Goal: Task Accomplishment & Management: Complete application form

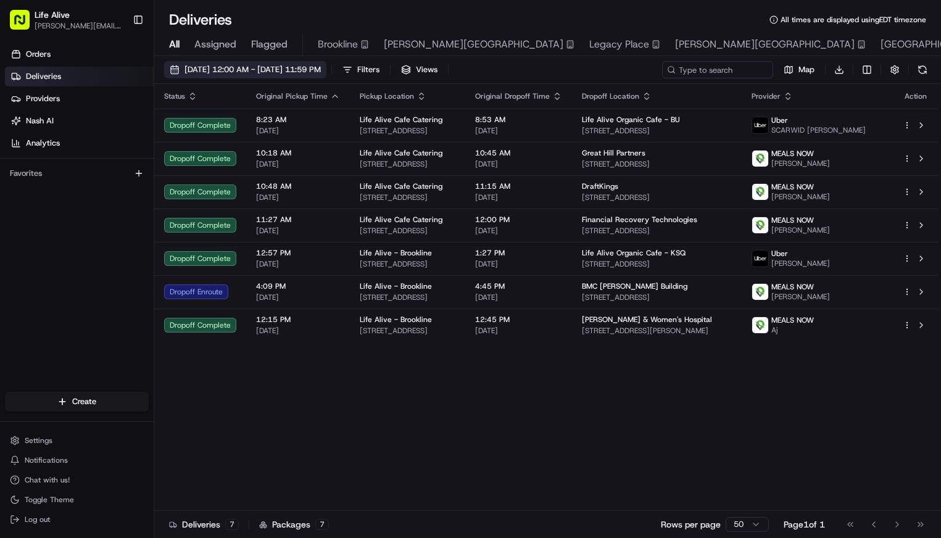
click at [320, 70] on span "[DATE] 12:00 AM - [DATE] 11:59 PM" at bounding box center [253, 69] width 136 height 11
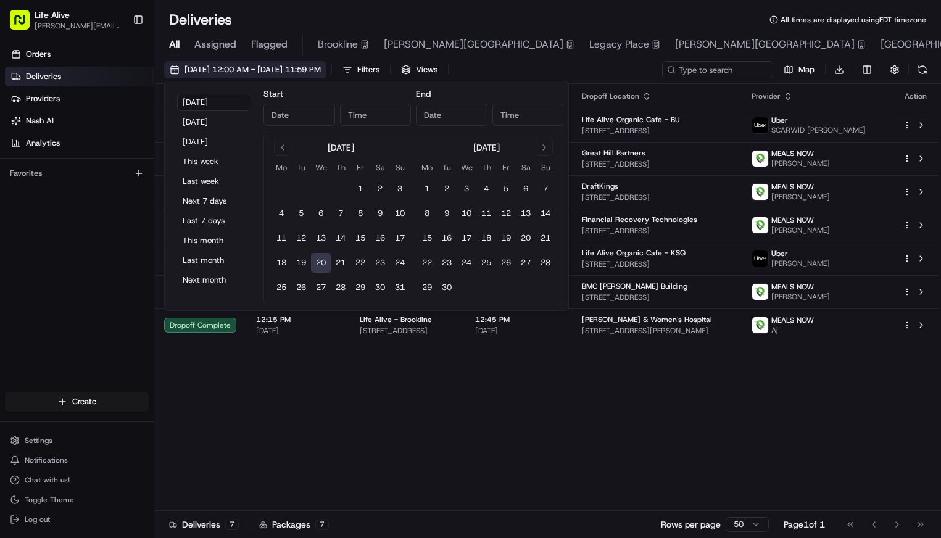
type input "[DATE]"
type input "12:00 AM"
type input "[DATE]"
type input "11:59 PM"
click at [215, 146] on button "[DATE]" at bounding box center [214, 141] width 74 height 17
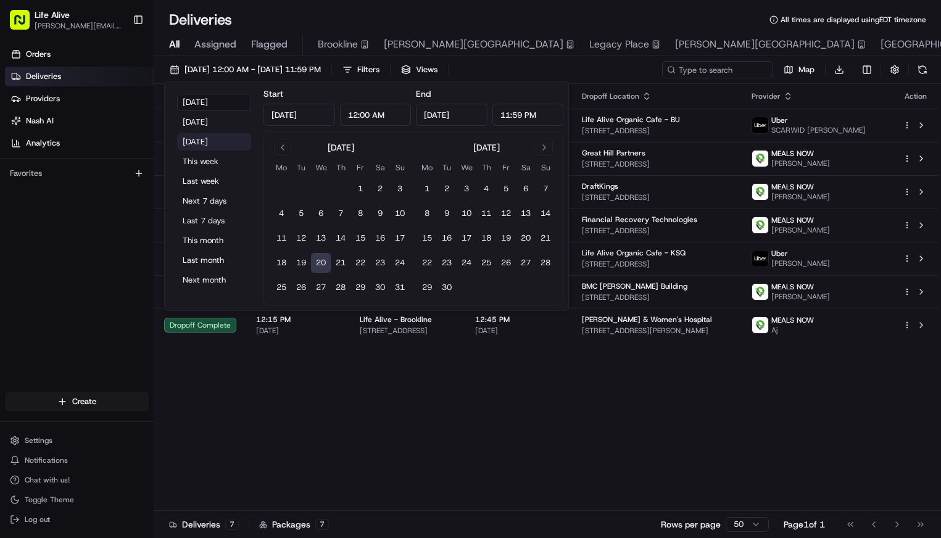
type input "[DATE]"
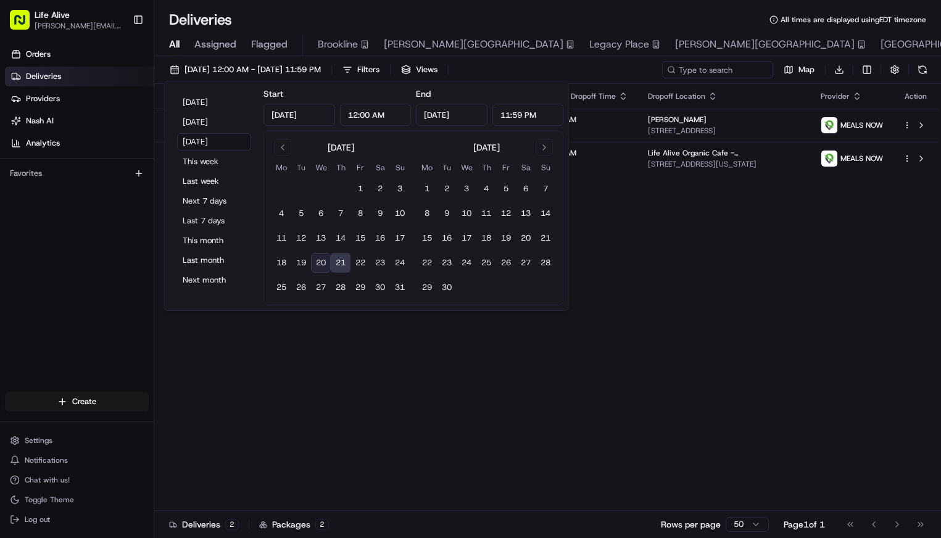
click at [588, 353] on div "Status Original Pickup Time Pickup Location Original Dropoff Time Dropoff Locat…" at bounding box center [546, 297] width 784 height 427
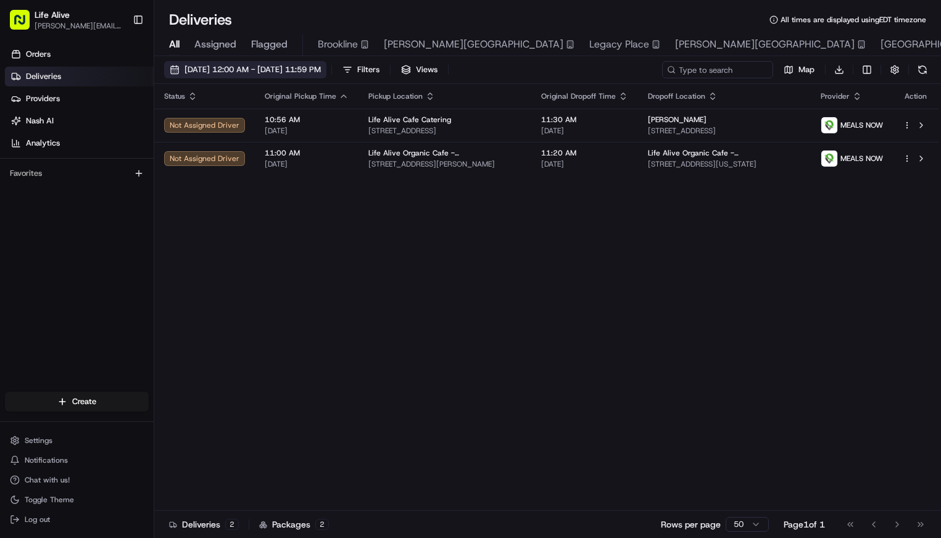
click at [321, 67] on span "[DATE] 12:00 AM - [DATE] 11:59 PM" at bounding box center [253, 69] width 136 height 11
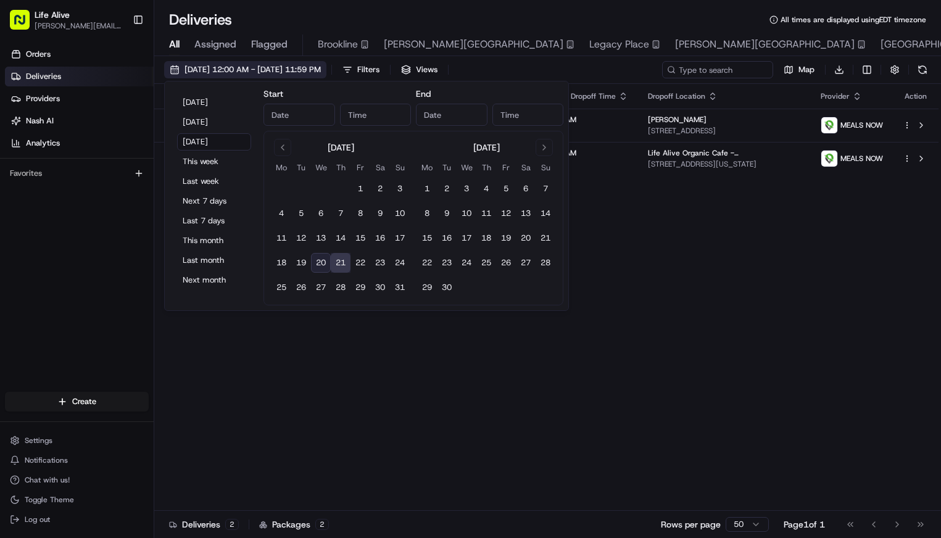
type input "[DATE]"
type input "12:00 AM"
type input "[DATE]"
type input "11:59 PM"
click at [219, 105] on button "[DATE]" at bounding box center [214, 102] width 74 height 17
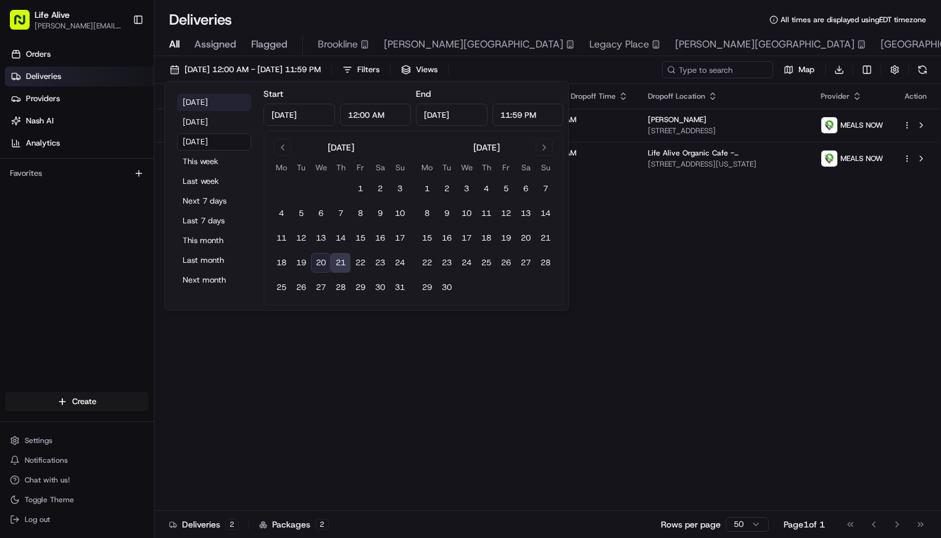
type input "[DATE]"
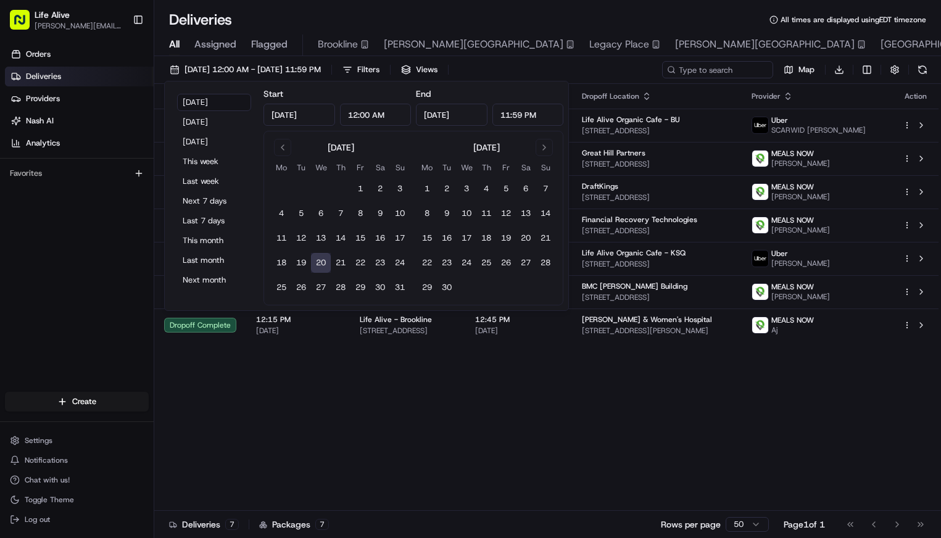
click at [571, 17] on div "Deliveries All times are displayed using EDT timezone" at bounding box center [547, 20] width 787 height 20
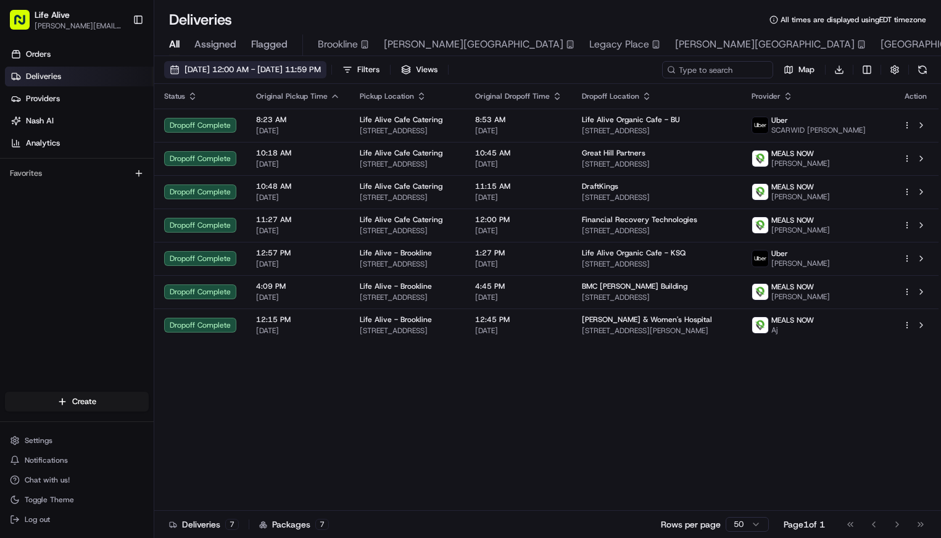
click at [284, 70] on span "[DATE] 12:00 AM - [DATE] 11:59 PM" at bounding box center [253, 69] width 136 height 11
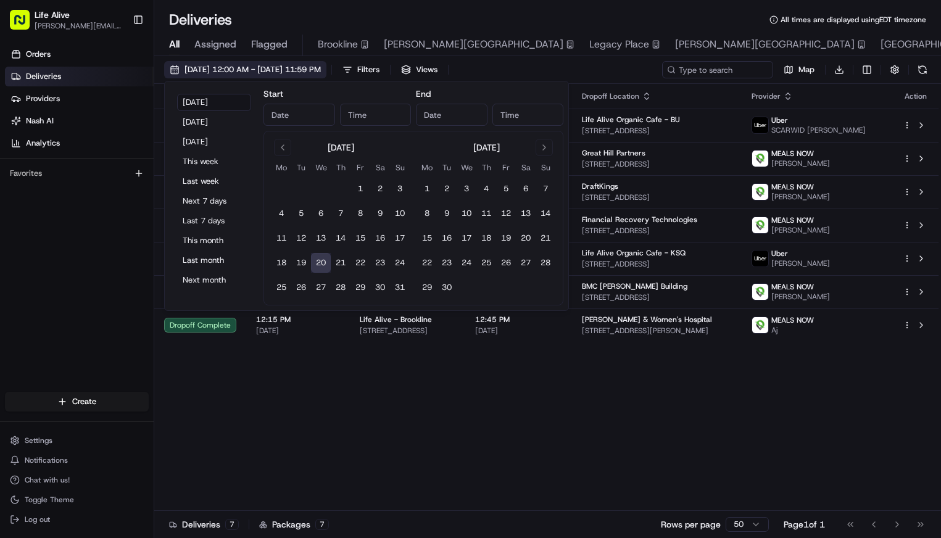
type input "[DATE]"
type input "12:00 AM"
type input "[DATE]"
type input "11:59 PM"
click at [217, 138] on button "[DATE]" at bounding box center [214, 141] width 74 height 17
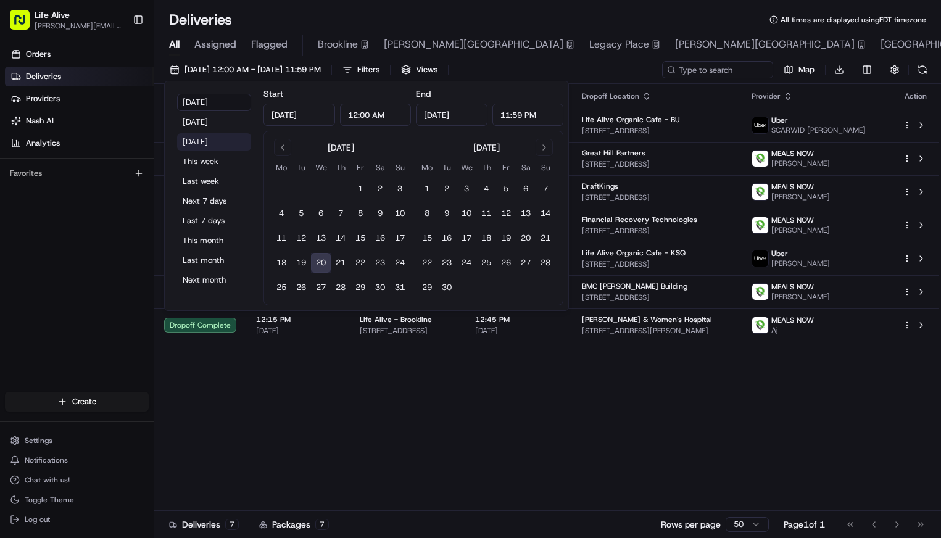
type input "[DATE]"
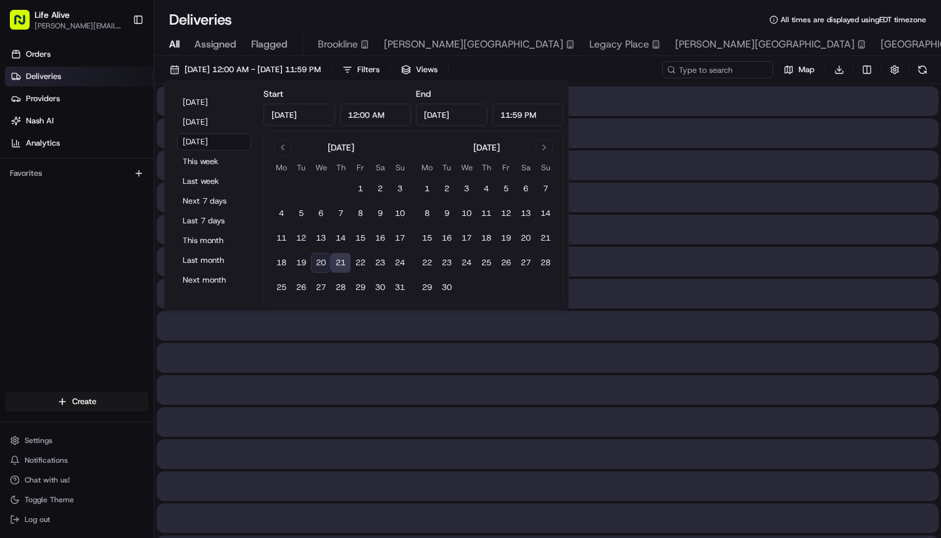
click at [650, 9] on div "Deliveries All times are displayed using EDT timezone All Assigned Flagged Broo…" at bounding box center [547, 269] width 787 height 538
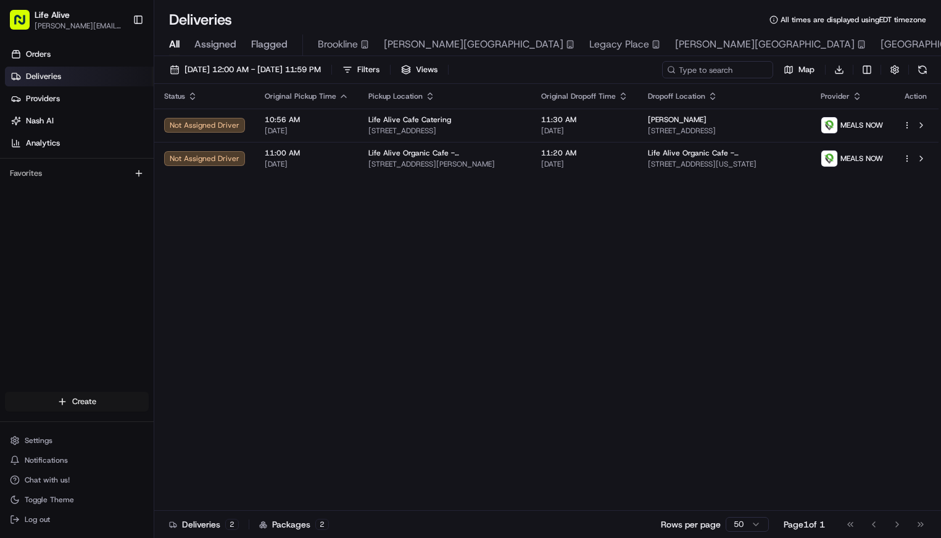
click at [86, 402] on html "Life Alive [PERSON_NAME][EMAIL_ADDRESS][DOMAIN_NAME] Toggle Sidebar Orders Deli…" at bounding box center [470, 269] width 941 height 538
click at [201, 417] on link "Delivery" at bounding box center [223, 424] width 138 height 22
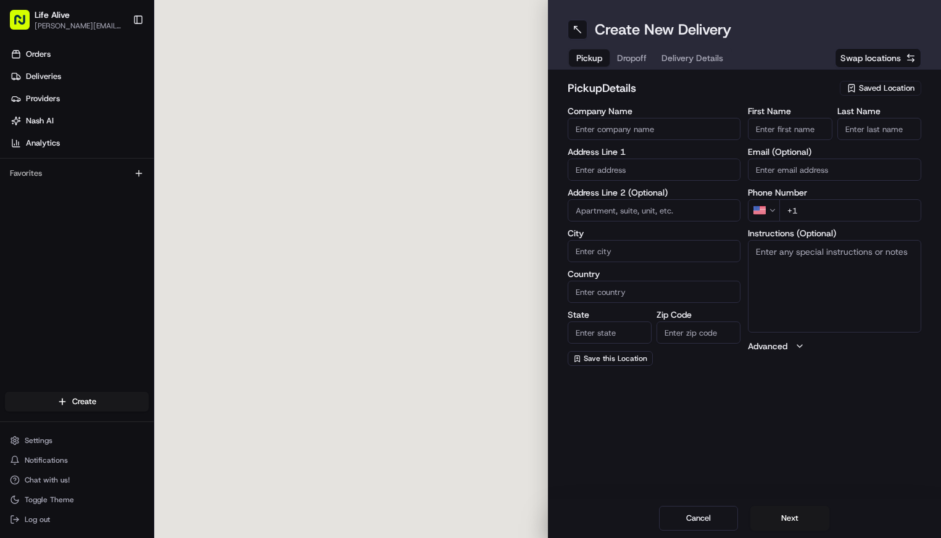
click at [862, 81] on div "Saved Location" at bounding box center [880, 88] width 81 height 15
click at [885, 59] on html "Life Alive [PERSON_NAME][EMAIL_ADDRESS][DOMAIN_NAME] Toggle Sidebar Orders Deli…" at bounding box center [470, 269] width 941 height 538
click at [876, 86] on span "Saved Location" at bounding box center [887, 88] width 56 height 11
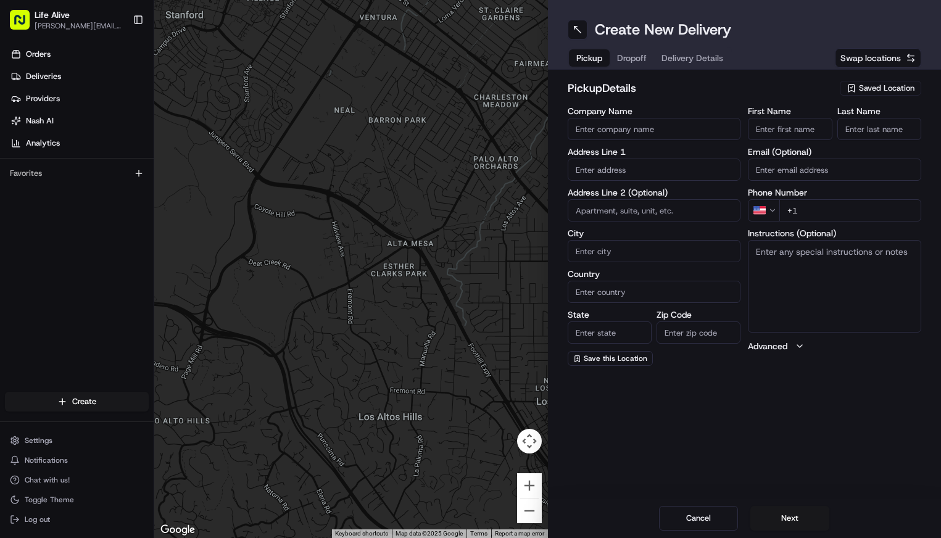
click at [880, 86] on span "Saved Location" at bounding box center [887, 88] width 56 height 11
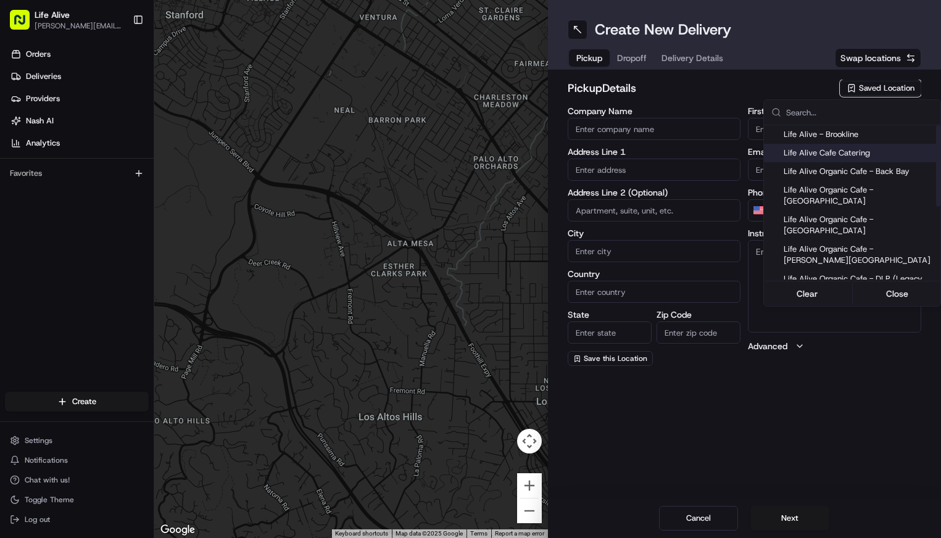
click at [845, 159] on div "Life Alive Cafe Catering" at bounding box center [852, 153] width 176 height 19
type input "Life Alive Cafe Catering"
type input "Cambridge"
type input "US"
type input "MA"
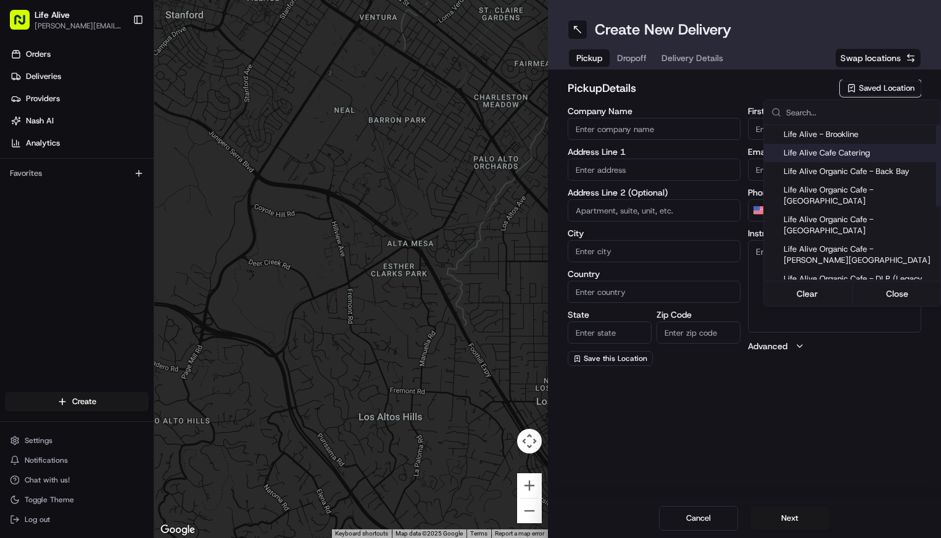
type input "02142"
type input "Evan"
type input "White"
type input "+1 774 571 0032"
type input "415 Main St"
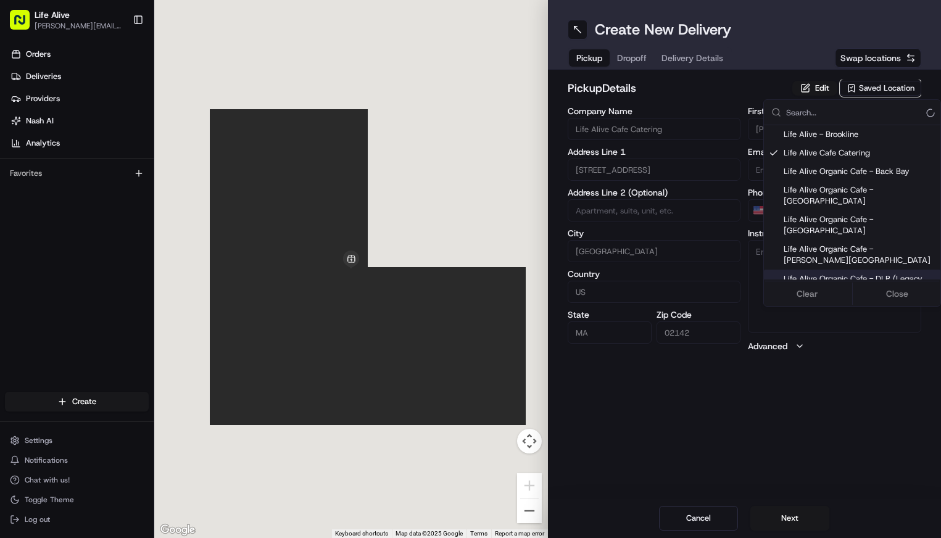
click at [794, 519] on html "Life Alive moise@lifealive.com Toggle Sidebar Orders Deliveries Providers Nash …" at bounding box center [470, 269] width 941 height 538
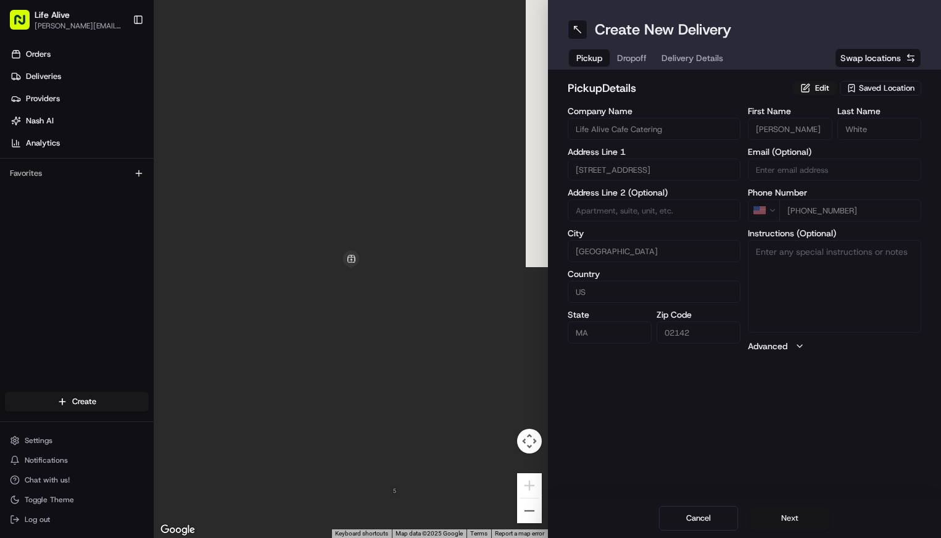
click at [793, 519] on button "Next" at bounding box center [789, 518] width 79 height 25
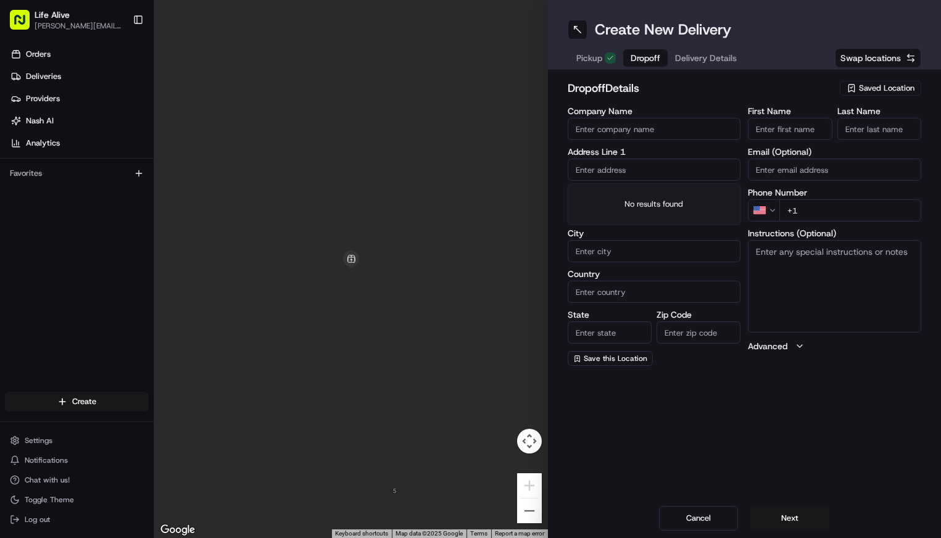
paste input "2067 Massachusetts Ave, 4th Floor, Cambridge, MA 02140"
click at [663, 196] on div "2067 Massachusetts Ave 4th floor, Cambridge, MA 02140" at bounding box center [654, 195] width 167 height 19
type input "2067 Massachusetts Ave 4th floor, Cambridge, MA 02140, USA"
type input "4th floor"
type input "Cambridge"
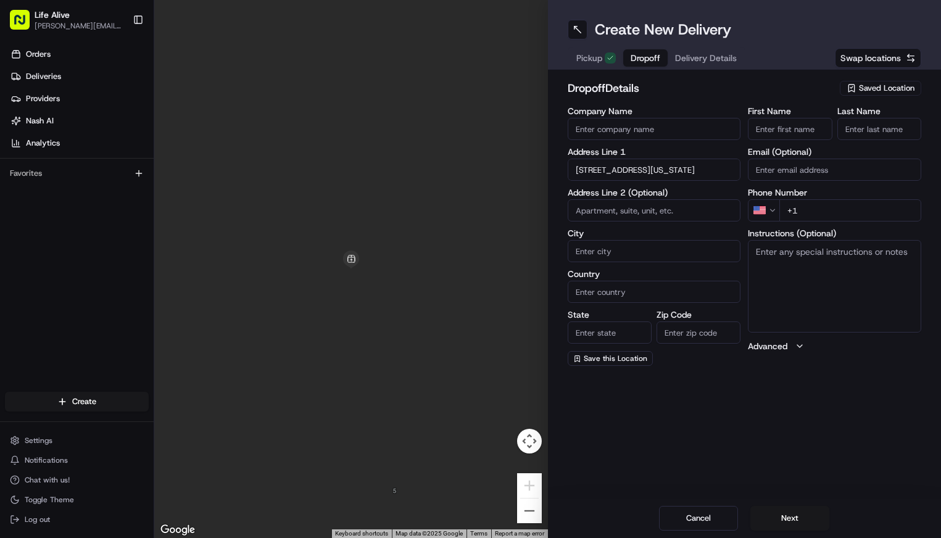
type input "United States"
type input "MA"
type input "02140"
type input "2067 Massachusetts Avenue"
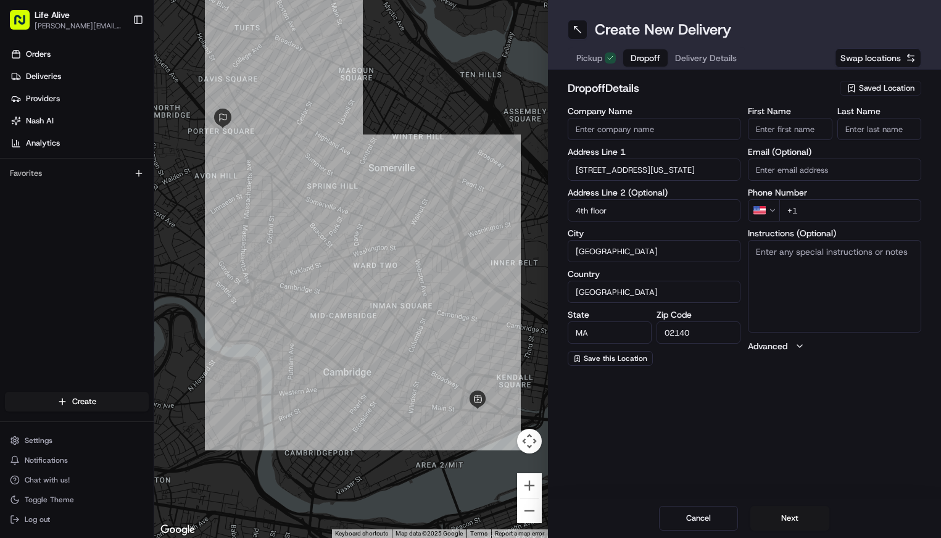
paste input "Industrial Economics"
type input "Industrial Economics"
type input "Maria"
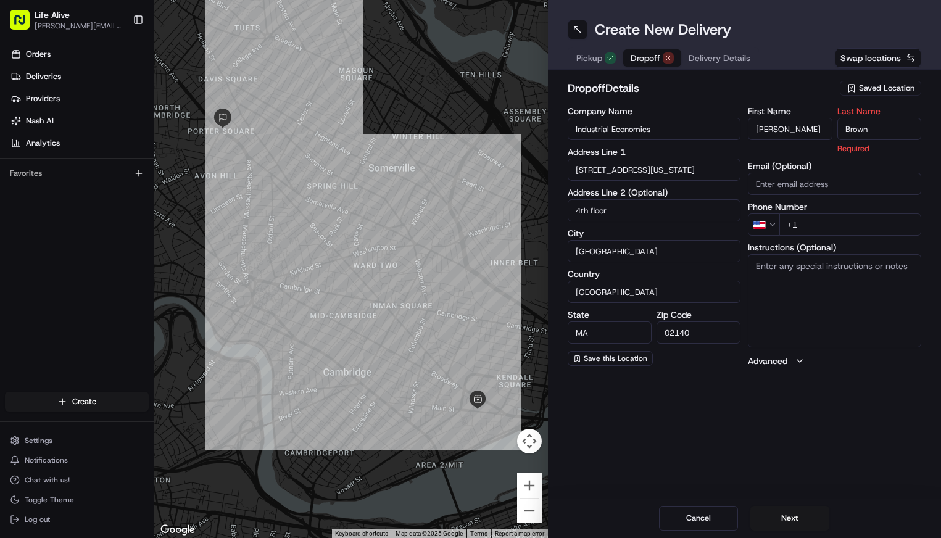
type input "Brown"
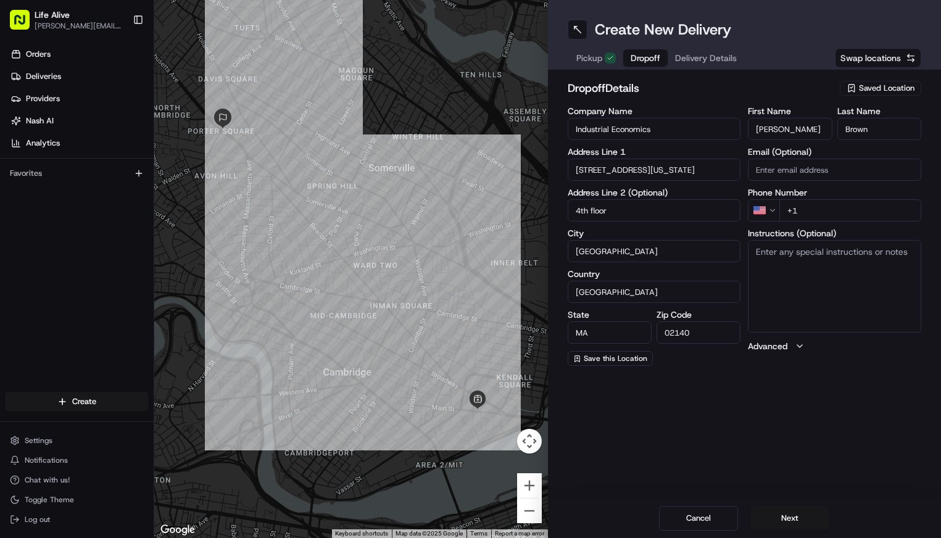
paste input "617 528 1197"
type input "+1 617 528 1197"
click at [802, 273] on textarea "Instructions (Optional)" at bounding box center [834, 286] width 173 height 93
click at [785, 515] on button "Next" at bounding box center [789, 518] width 79 height 25
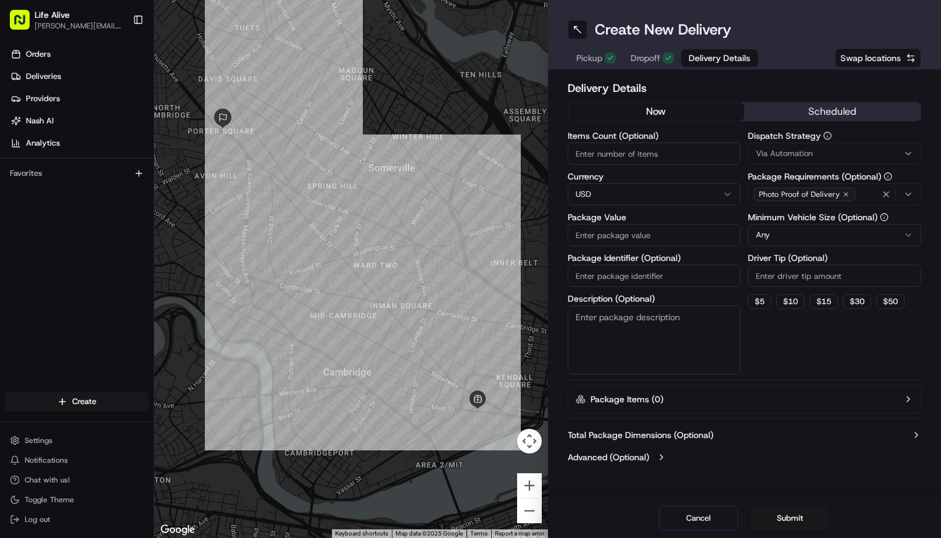
click at [825, 104] on button "scheduled" at bounding box center [832, 111] width 176 height 19
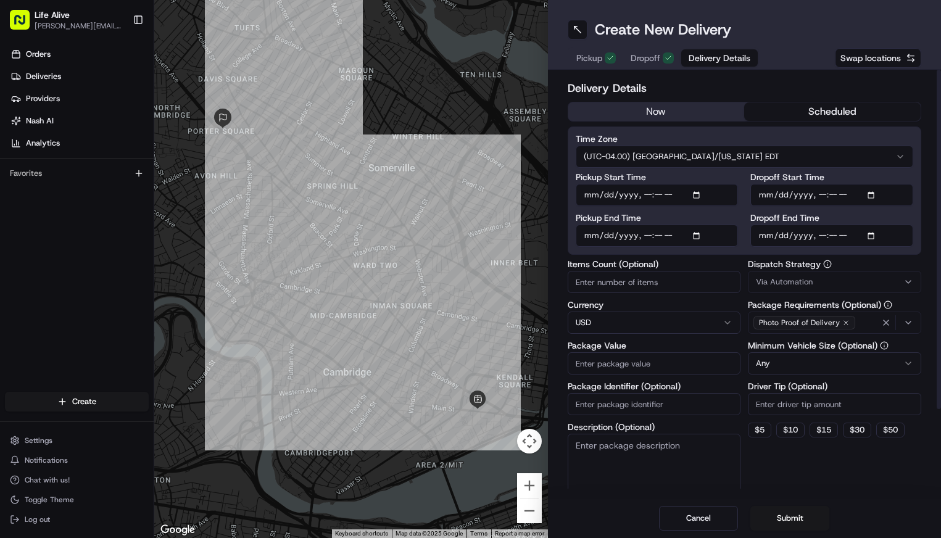
click at [782, 237] on input "Dropoff End Time" at bounding box center [831, 236] width 163 height 22
click at [823, 236] on input "Dropoff End Time" at bounding box center [831, 236] width 163 height 22
click at [836, 236] on input "Dropoff End Time" at bounding box center [831, 236] width 163 height 22
click at [853, 236] on input "Dropoff End Time" at bounding box center [831, 236] width 163 height 22
type input "2025-08-21T11:30"
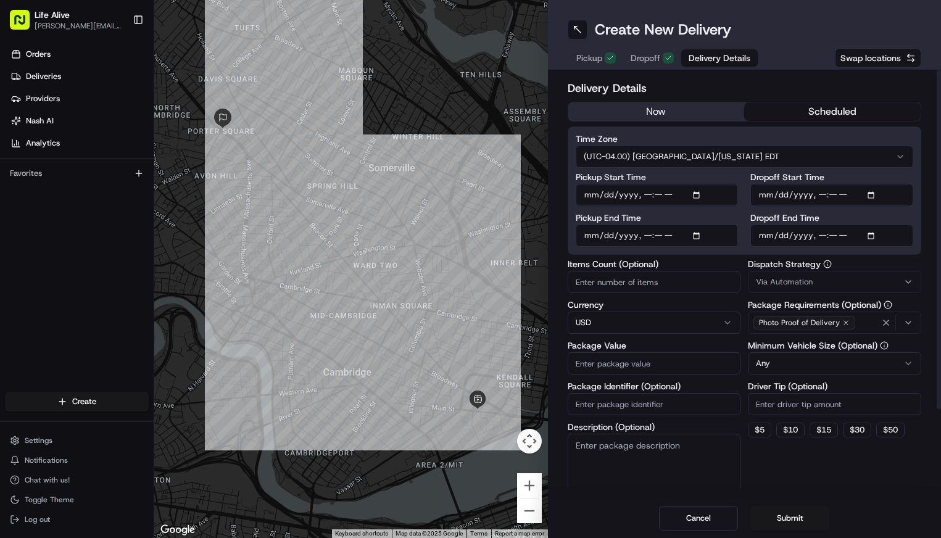
click at [784, 198] on input "Dropoff Start Time" at bounding box center [831, 195] width 163 height 22
click at [821, 199] on input "Dropoff Start Time" at bounding box center [831, 195] width 163 height 22
click at [833, 196] on input "Dropoff Start Time" at bounding box center [831, 195] width 163 height 22
click at [848, 194] on input "Dropoff Start Time" at bounding box center [831, 195] width 163 height 22
type input "2025-08-21T11:15"
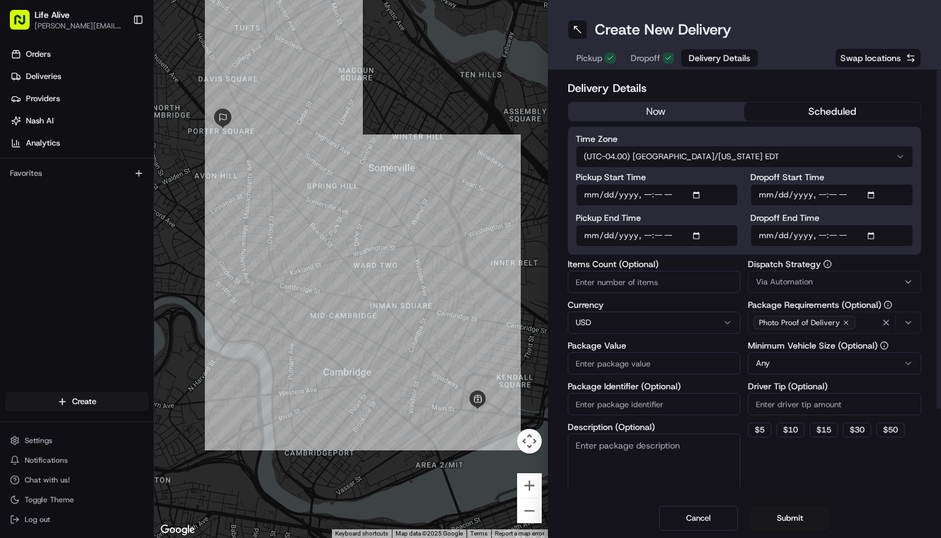
click at [621, 241] on input "Pickup End Time" at bounding box center [657, 236] width 163 height 22
click at [646, 233] on input "Pickup End Time" at bounding box center [657, 236] width 163 height 22
click at [658, 234] on input "Pickup End Time" at bounding box center [657, 236] width 163 height 22
click at [675, 236] on input "Pickup End Time" at bounding box center [657, 236] width 163 height 22
type input "2025-08-21T11:00"
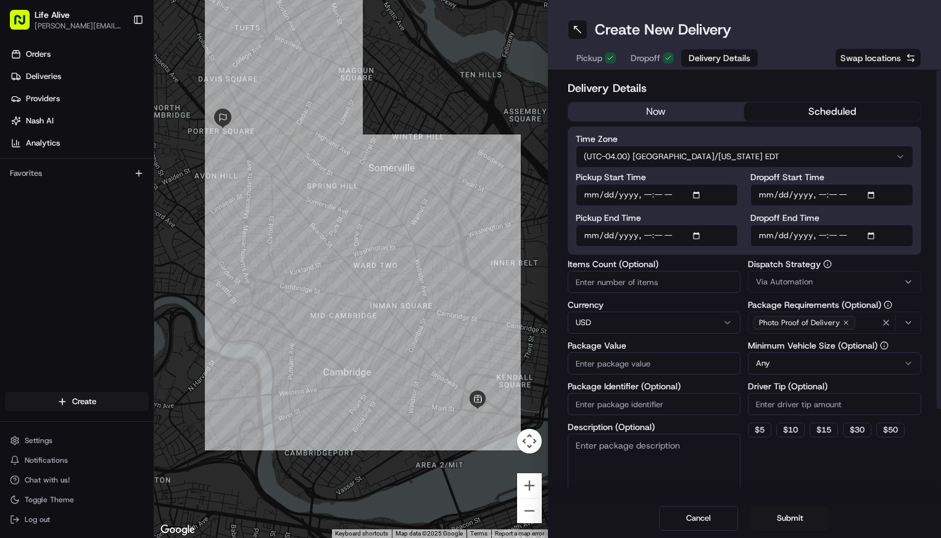
click at [747, 247] on div "Time Zone (UTC-04.00) America/New York EDT Pickup Start Time Pickup End Time Dr…" at bounding box center [745, 191] width 354 height 128
click at [644, 365] on input "Package Value" at bounding box center [654, 363] width 173 height 22
type input "460"
click at [816, 402] on input "Driver Tip (Optional)" at bounding box center [834, 404] width 173 height 22
click at [824, 267] on circle "button" at bounding box center [827, 263] width 7 height 7
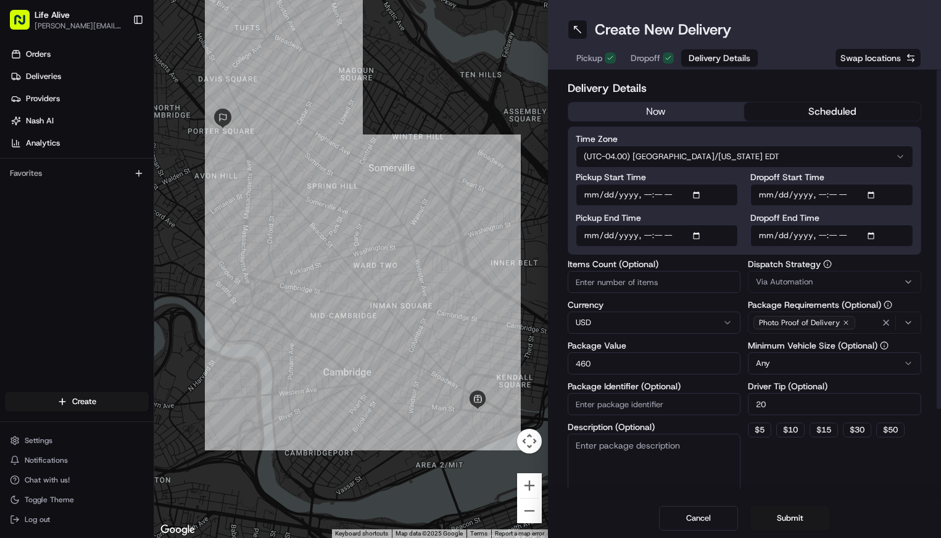
click at [822, 288] on button "Via Automation" at bounding box center [834, 282] width 173 height 22
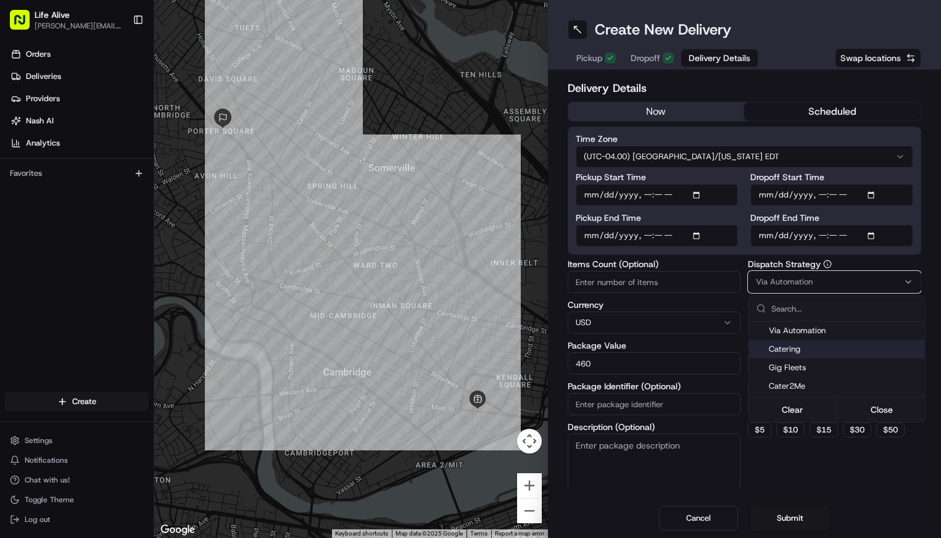
click at [803, 356] on div "Catering" at bounding box center [837, 349] width 176 height 19
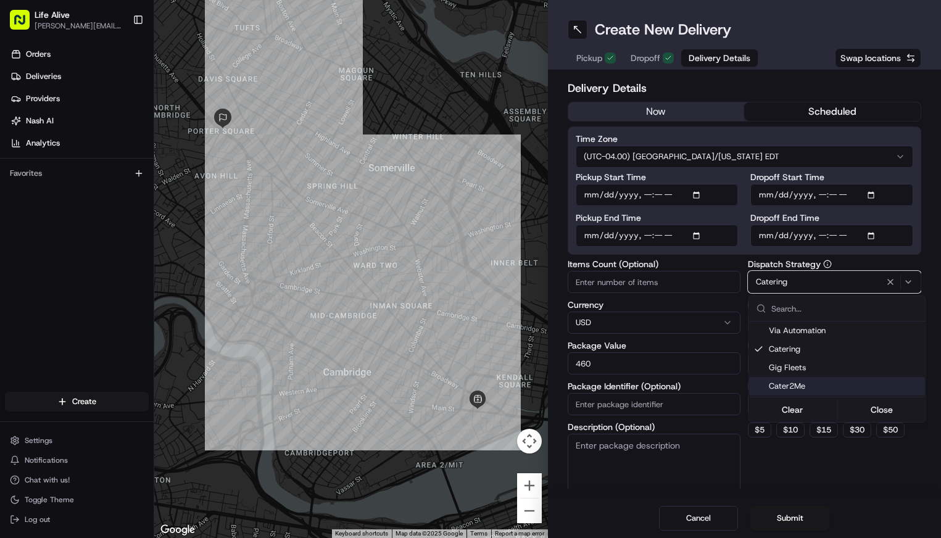
click at [826, 470] on html "Life Alive moise@lifealive.com Toggle Sidebar Orders Deliveries Providers Nash …" at bounding box center [470, 269] width 941 height 538
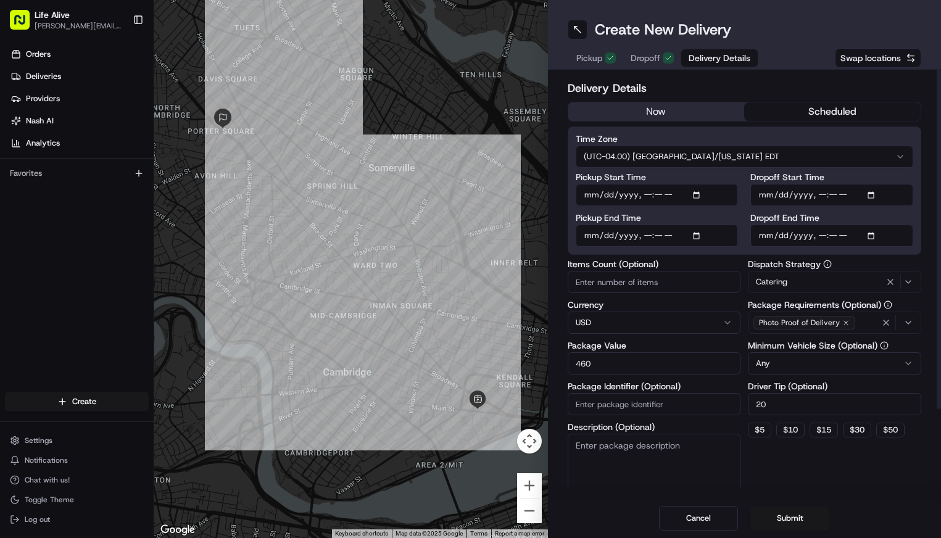
click at [787, 407] on input "20" at bounding box center [834, 404] width 173 height 22
type input "25"
click at [799, 516] on button "Submit" at bounding box center [789, 518] width 79 height 25
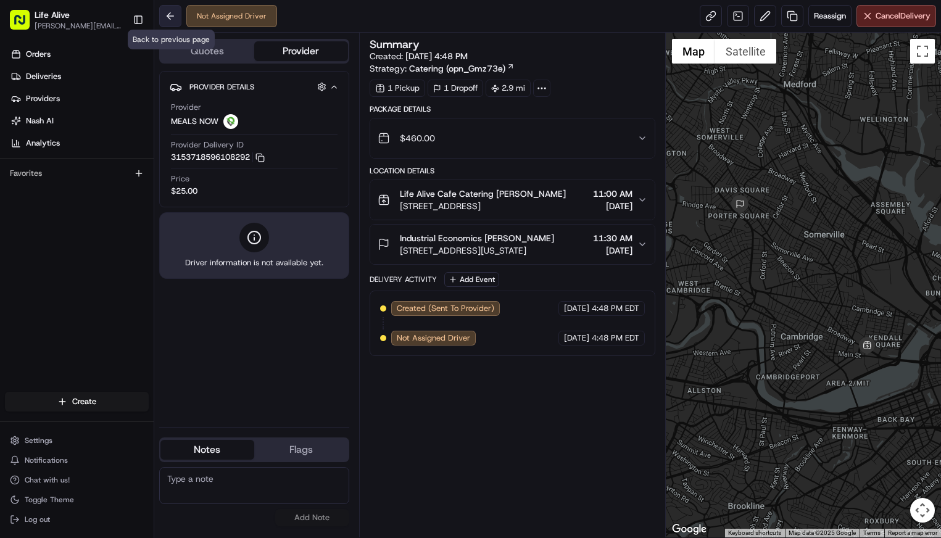
click at [171, 20] on button at bounding box center [170, 16] width 22 height 22
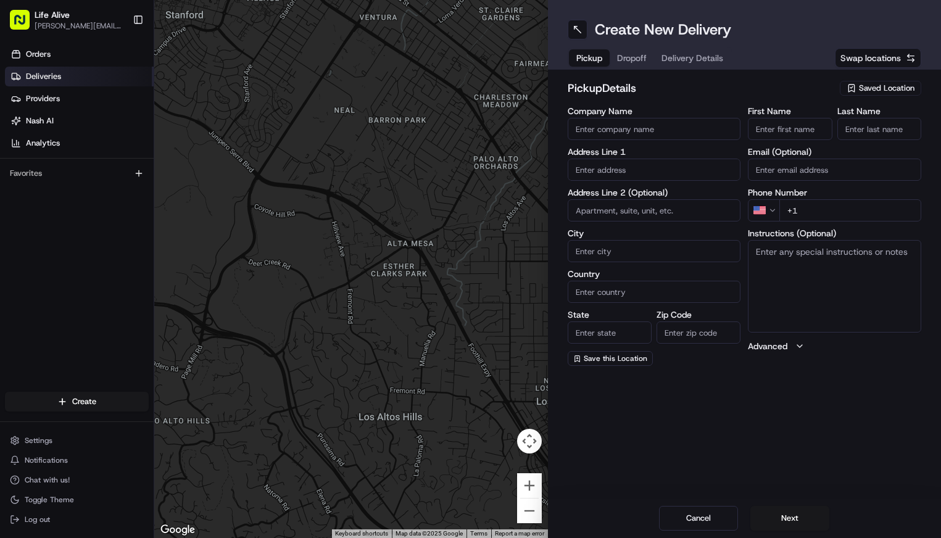
click at [76, 75] on link "Deliveries" at bounding box center [79, 77] width 149 height 20
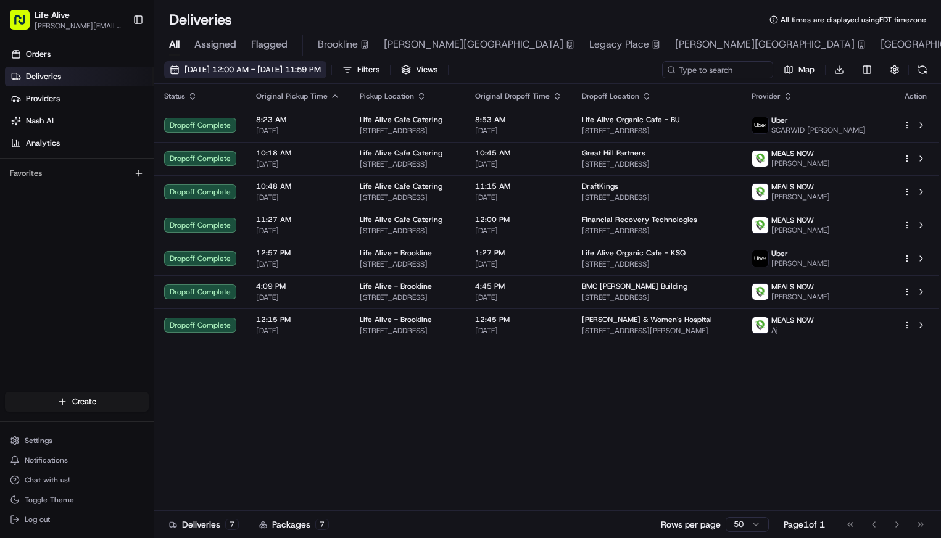
click at [210, 64] on button "[DATE] 12:00 AM - [DATE] 11:59 PM" at bounding box center [245, 69] width 162 height 17
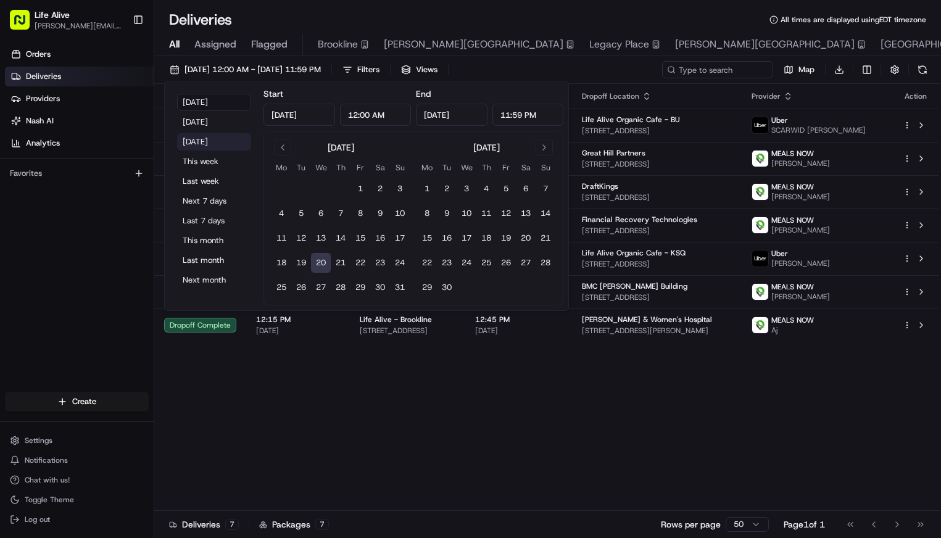
click at [218, 143] on button "[DATE]" at bounding box center [214, 141] width 74 height 17
type input "[DATE]"
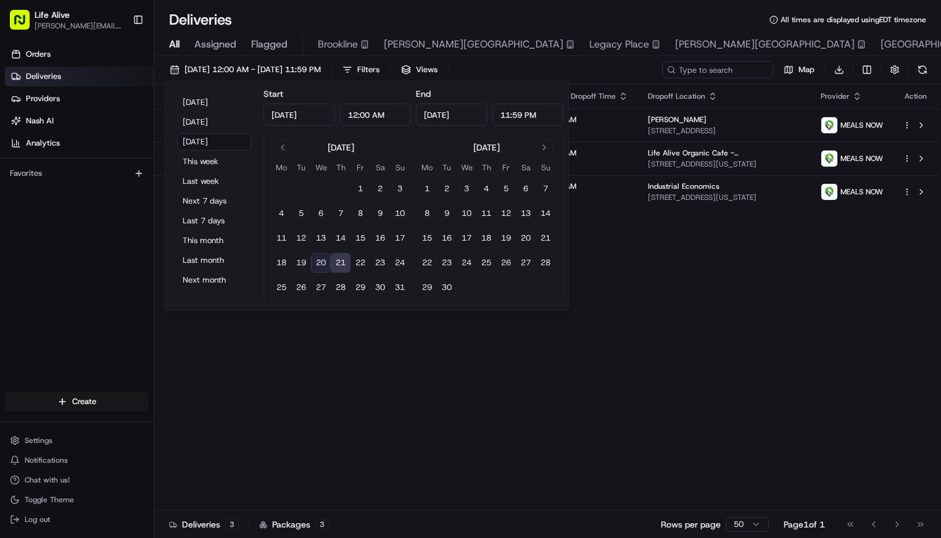
click at [488, 355] on div "Status Original Pickup Time Pickup Location Original Dropoff Time Dropoff Locat…" at bounding box center [546, 297] width 784 height 427
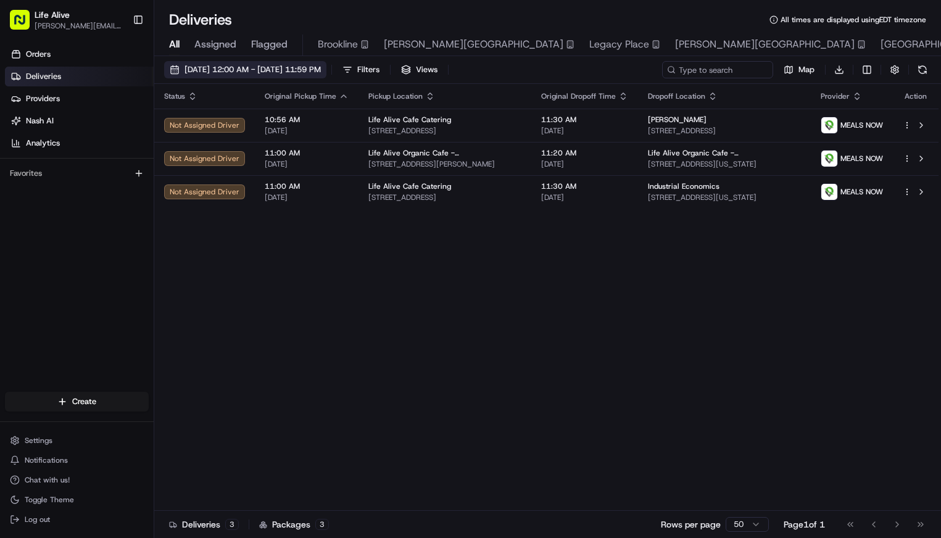
click at [321, 72] on span "[DATE] 12:00 AM - [DATE] 11:59 PM" at bounding box center [253, 69] width 136 height 11
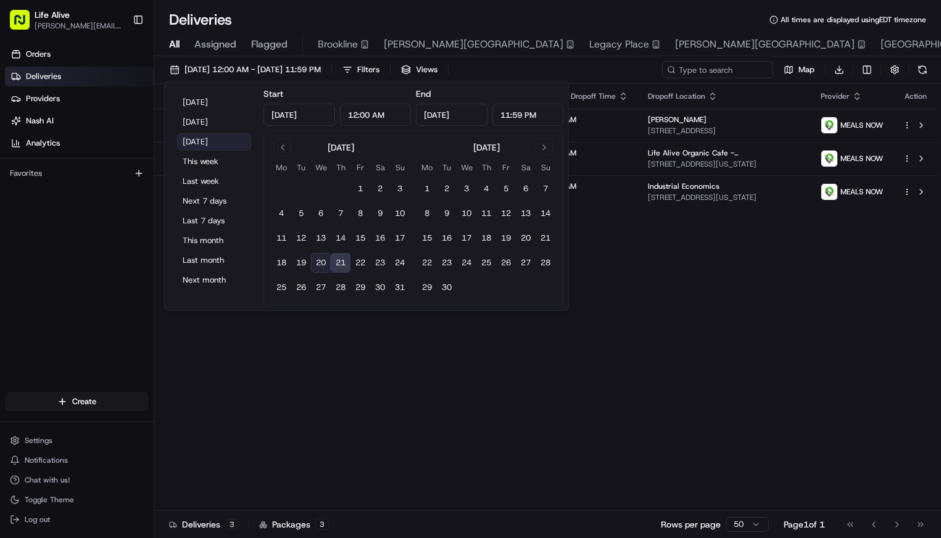
click at [227, 137] on button "[DATE]" at bounding box center [214, 141] width 74 height 17
click at [359, 338] on div "Status Original Pickup Time Pickup Location Original Dropoff Time Dropoff Locat…" at bounding box center [546, 297] width 784 height 427
